Goal: Information Seeking & Learning: Learn about a topic

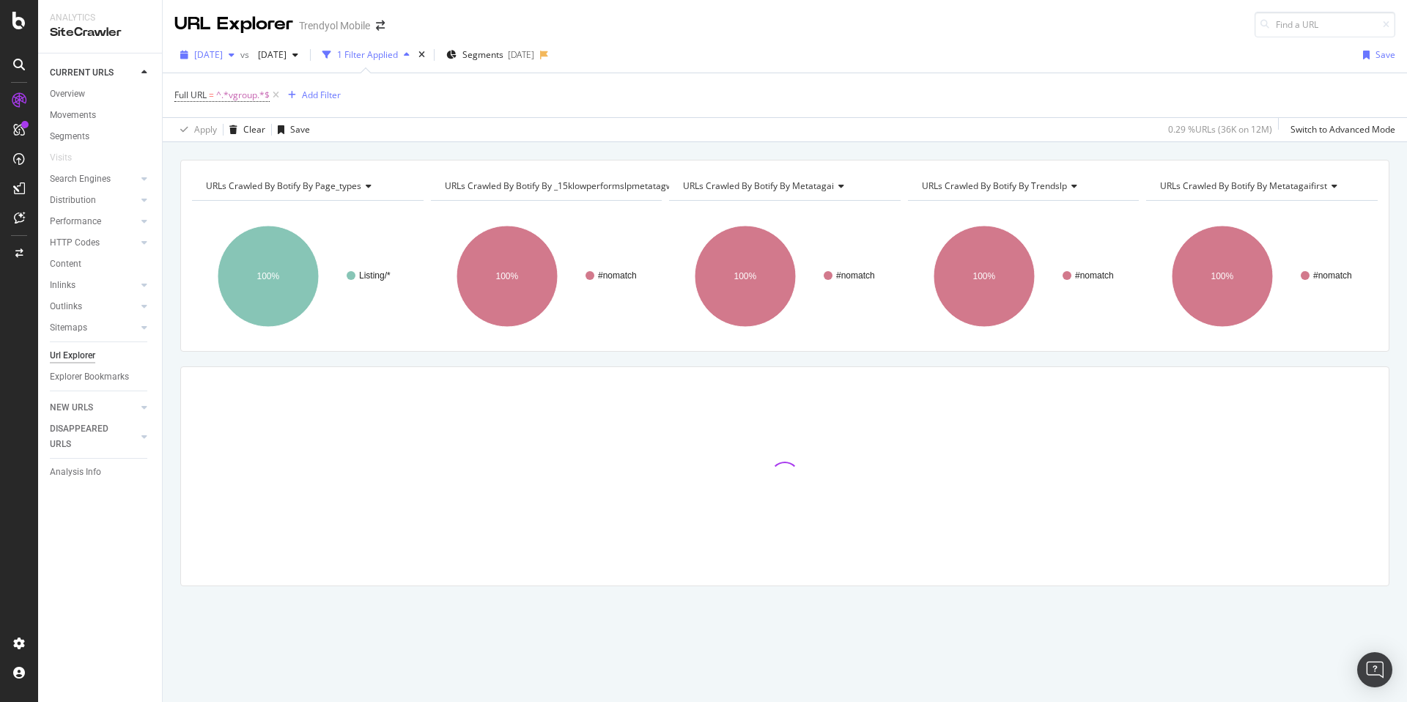
click at [223, 53] on span "[DATE]" at bounding box center [208, 54] width 29 height 12
click at [240, 107] on div "[DATE]" at bounding box center [232, 107] width 73 height 13
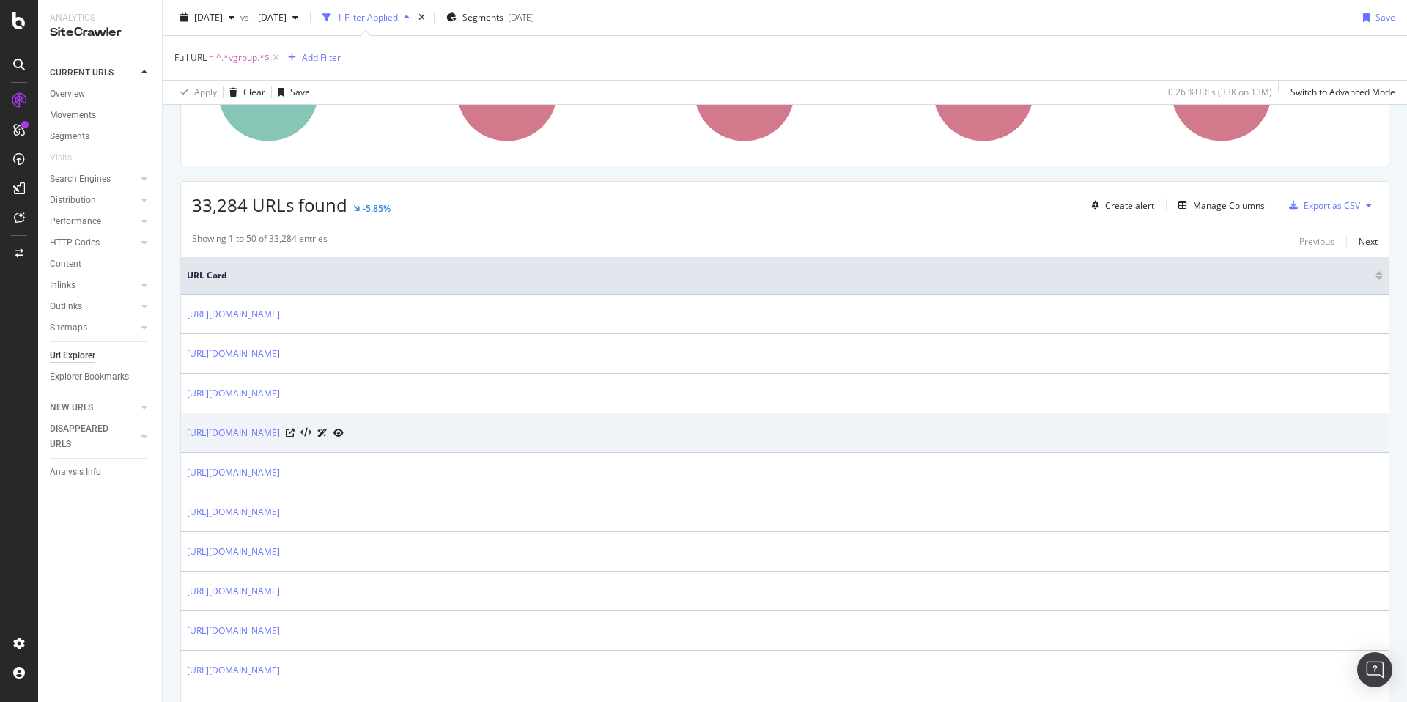
scroll to position [167, 0]
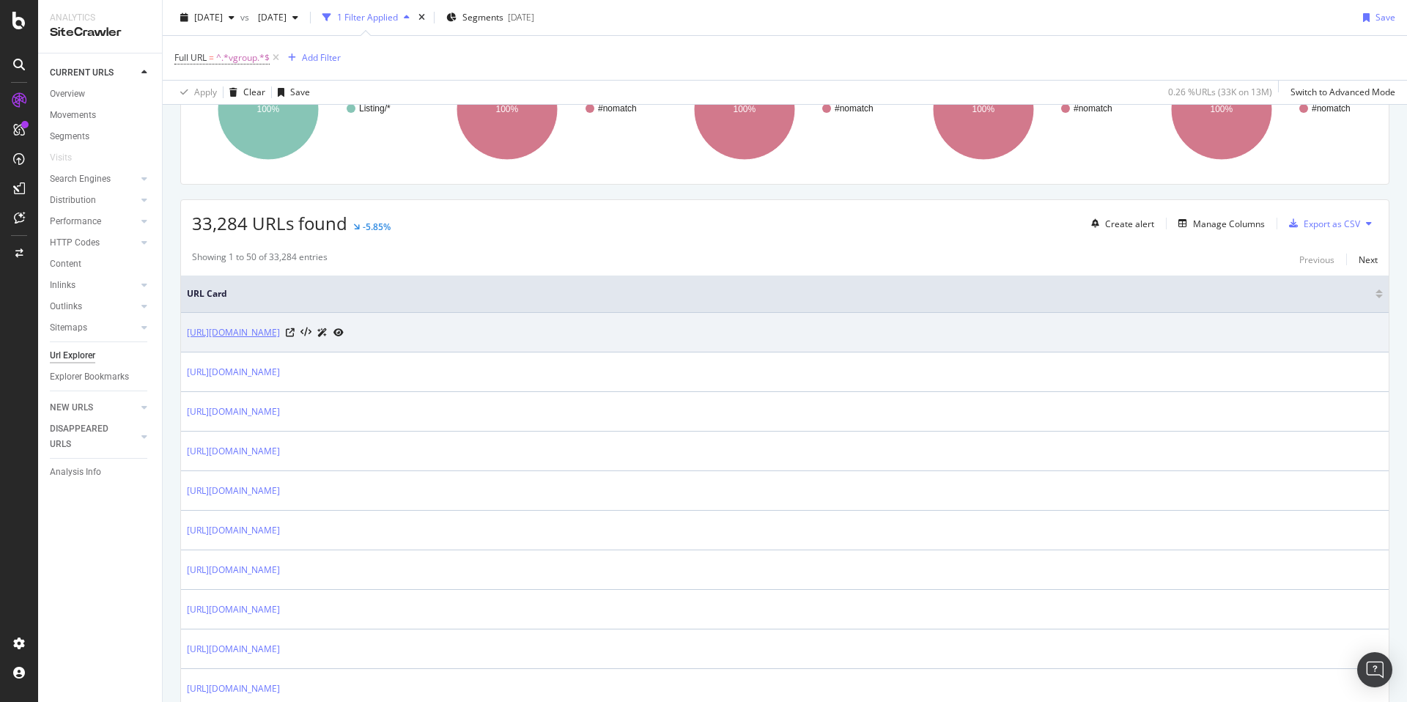
copy link "[URL][DOMAIN_NAME]"
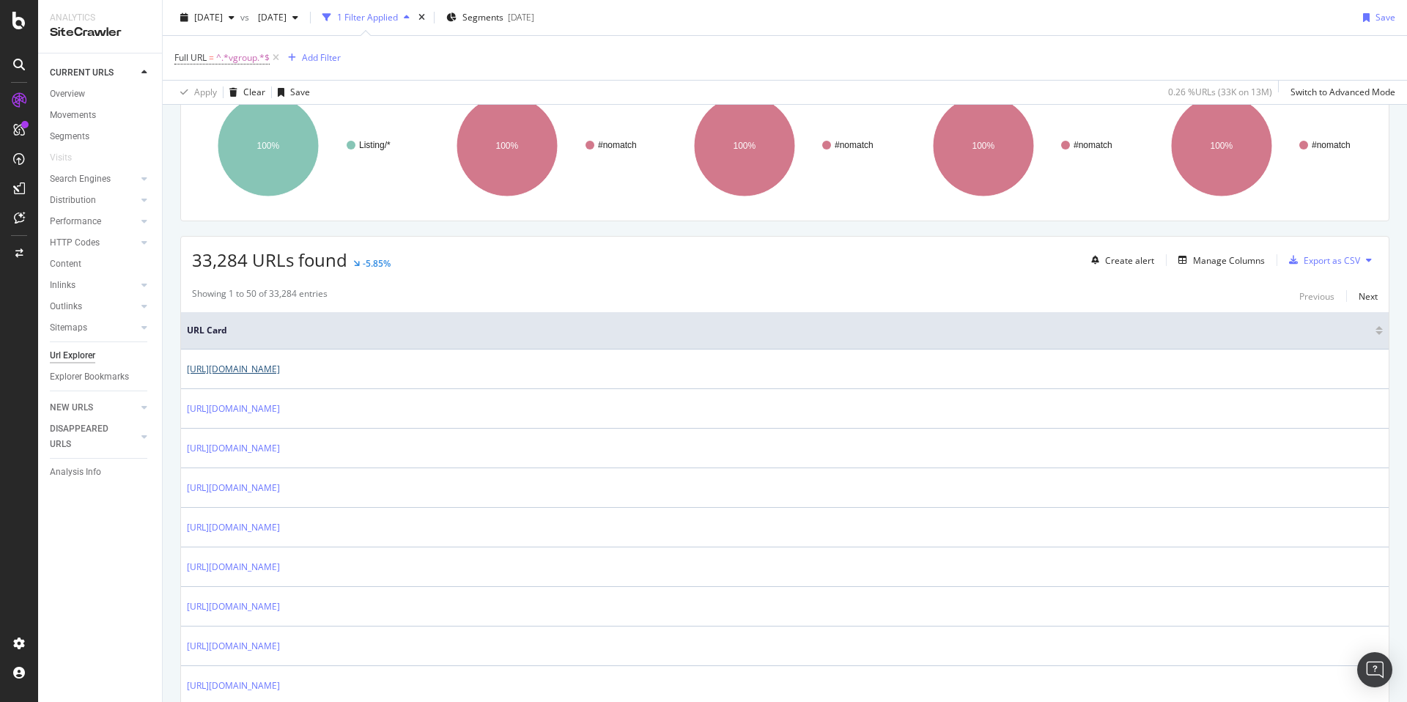
scroll to position [0, 0]
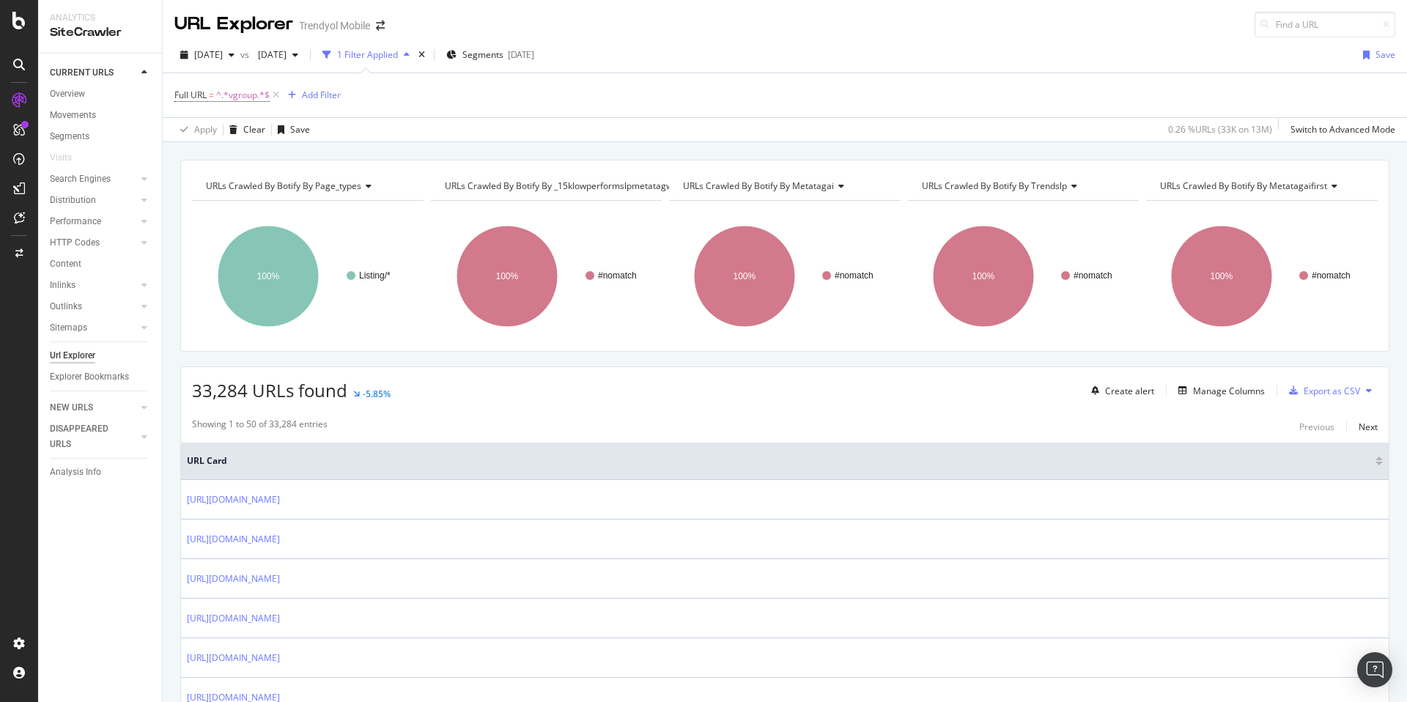
click at [593, 199] on div "URLs Crawled By Botify By _15klowperformslpmetatagwai Chart (by Value) Table Ex…" at bounding box center [547, 185] width 232 height 29
click at [597, 192] on div "URLs Crawled By Botify By _15klowperformslpmetatagwai" at bounding box center [572, 185] width 260 height 23
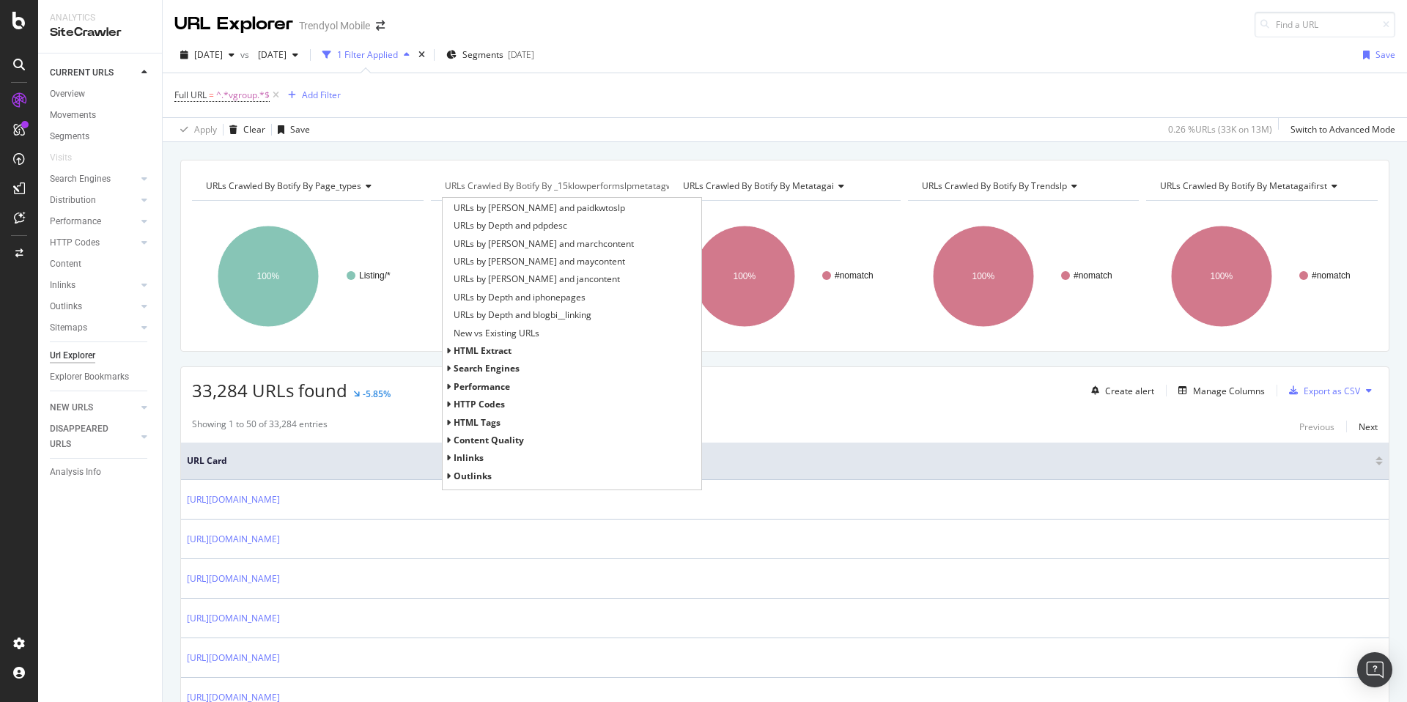
scroll to position [518, 0]
click at [446, 405] on icon at bounding box center [448, 403] width 5 height 9
click at [494, 418] on span "HTTP Status Codes Distribution" at bounding box center [518, 421] width 128 height 15
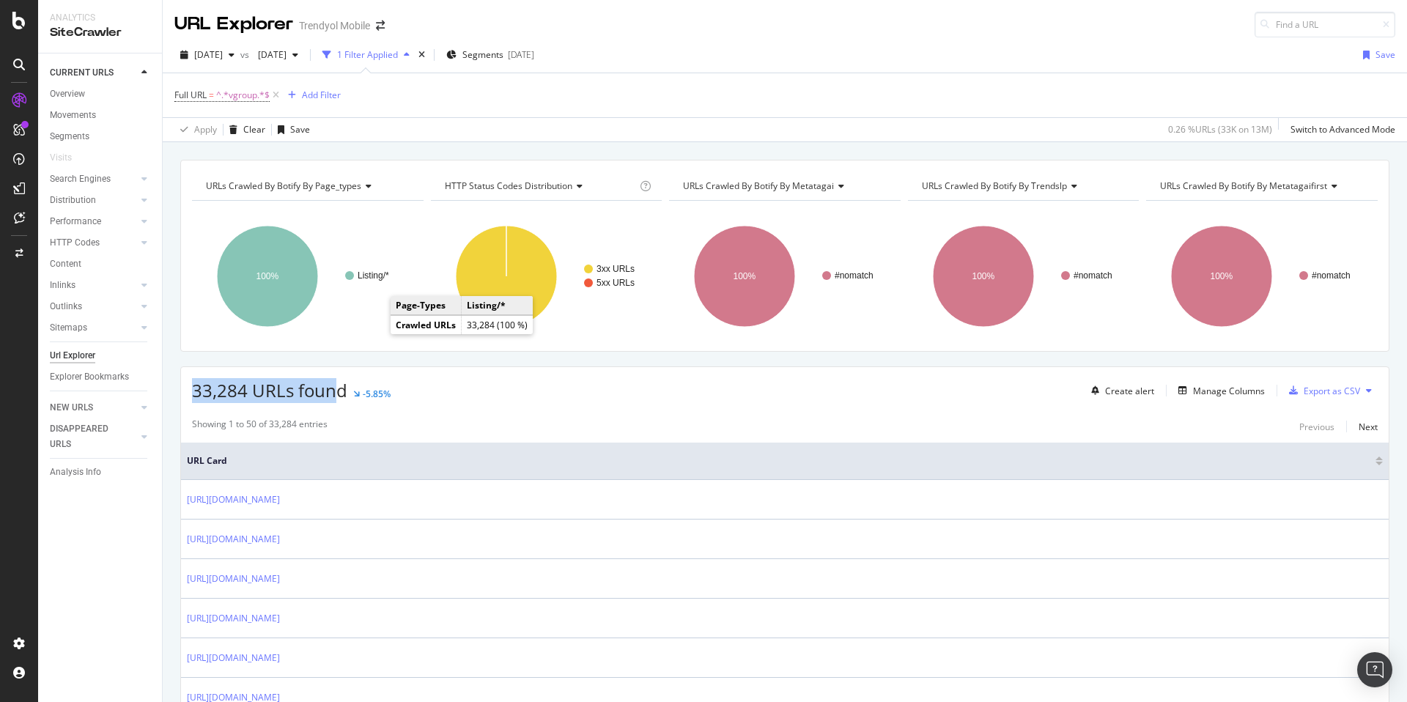
drag, startPoint x: 192, startPoint y: 396, endPoint x: 391, endPoint y: 435, distance: 202.4
click at [335, 399] on span "33,284 URLs found" at bounding box center [269, 390] width 155 height 24
click at [686, 30] on div "URL Explorer Trendyol Mobile" at bounding box center [785, 18] width 1244 height 37
